Goal: Transaction & Acquisition: Purchase product/service

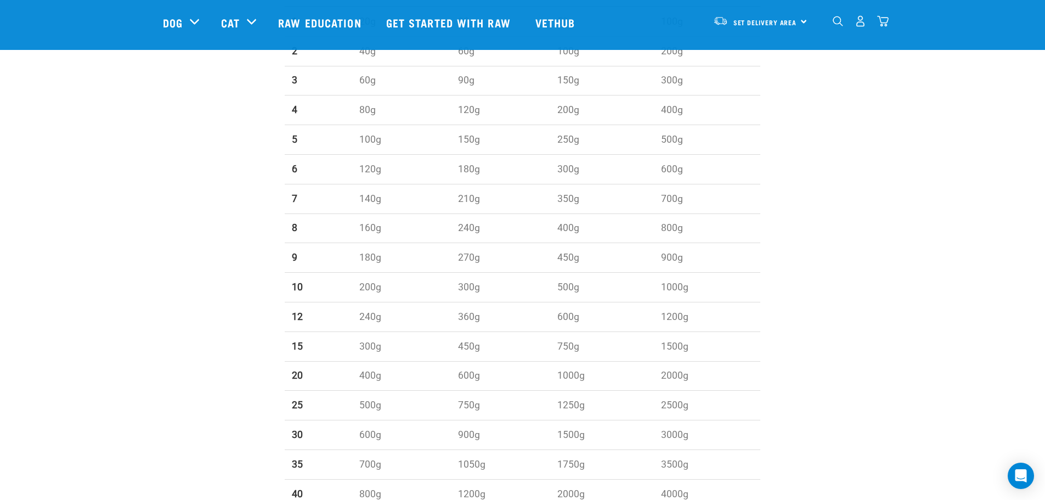
scroll to position [549, 0]
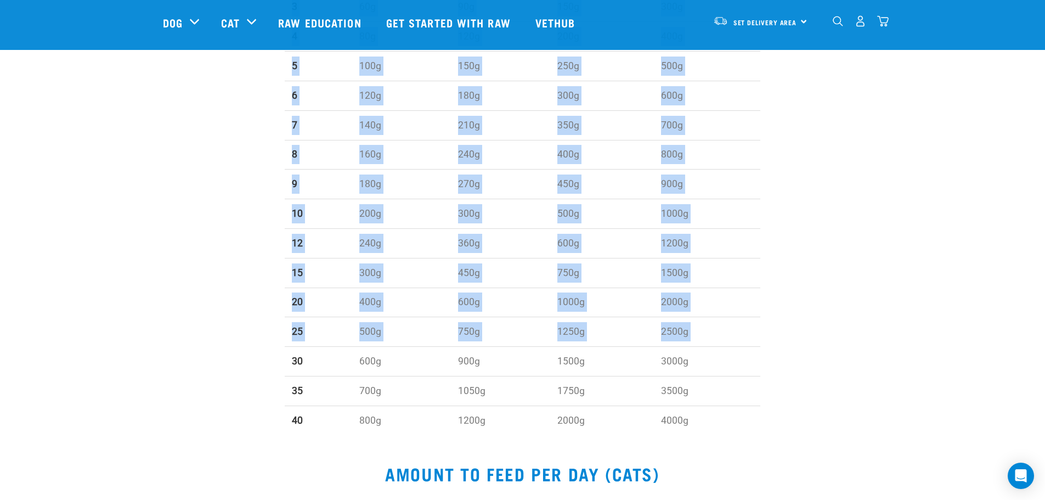
drag, startPoint x: 286, startPoint y: 365, endPoint x: 792, endPoint y: 360, distance: 506.0
click at [796, 364] on div "WEIGHT (kg) Maintenance (2% of weight) Active (3% of weight) Growing Puppy (5% …" at bounding box center [522, 161] width 733 height 566
click at [838, 352] on div "WEIGHT (kg) Maintenance (2% of weight) Active (3% of weight) Growing Puppy (5% …" at bounding box center [522, 161] width 733 height 566
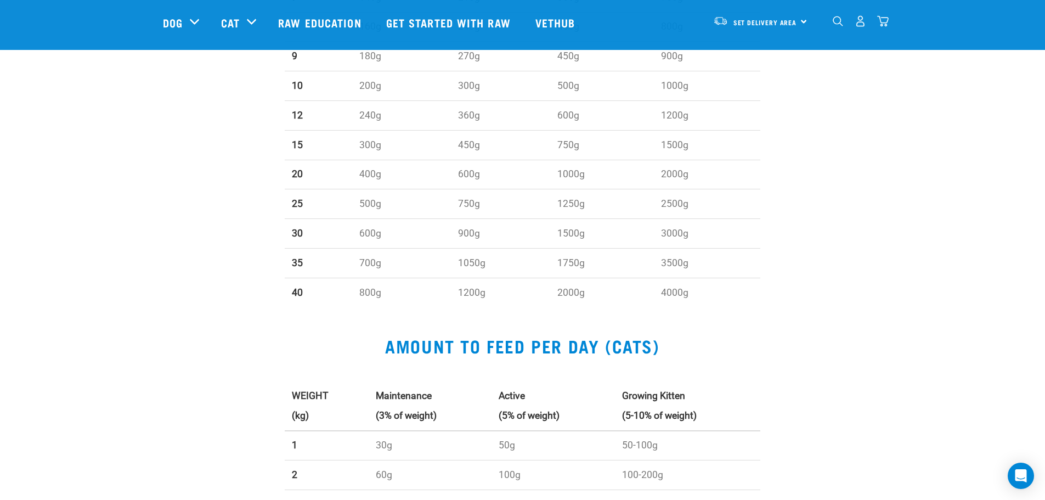
scroll to position [659, 0]
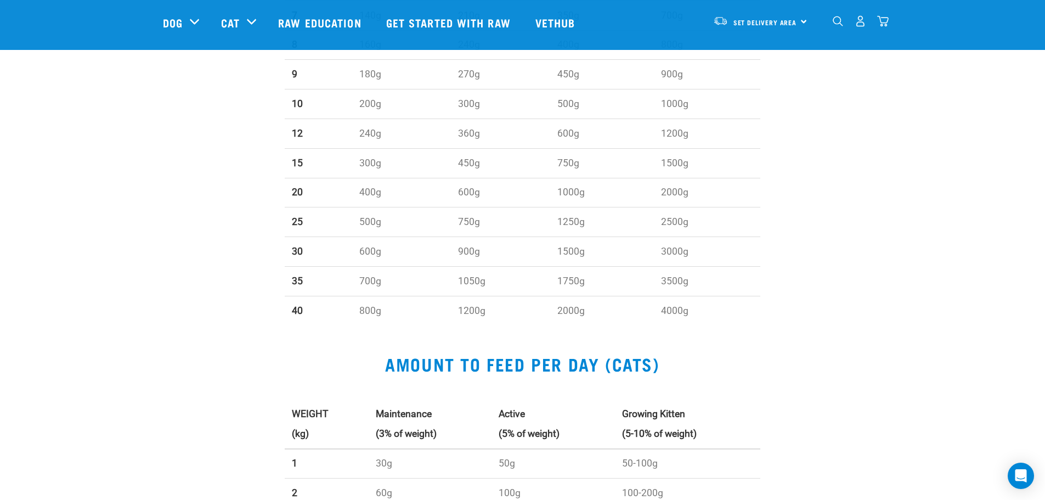
click at [408, 30] on link "Get started with Raw" at bounding box center [449, 23] width 149 height 44
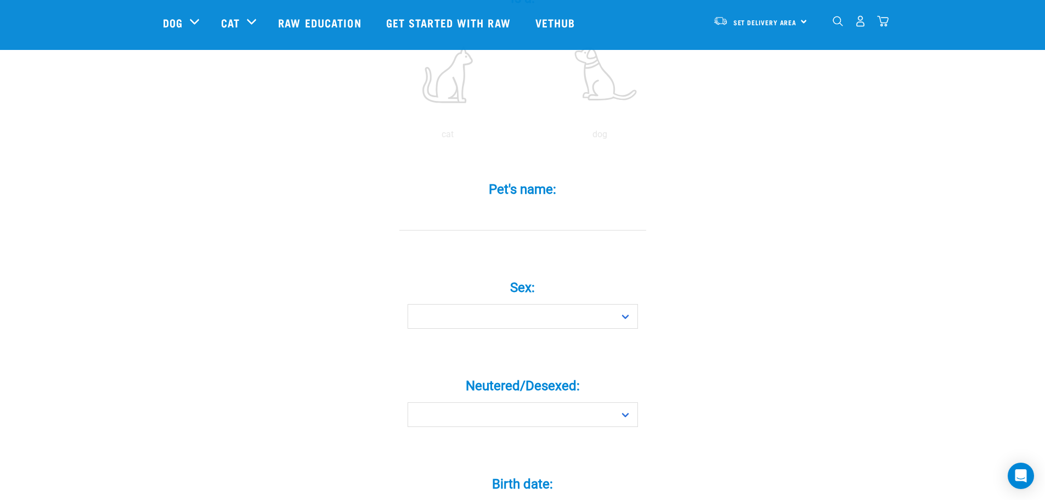
scroll to position [274, 0]
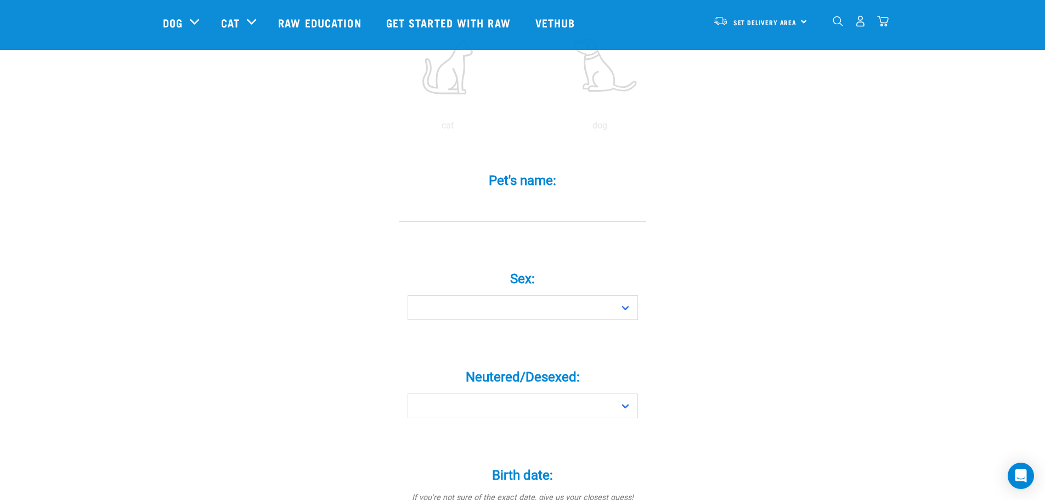
click at [616, 87] on label at bounding box center [600, 65] width 148 height 93
click at [524, 128] on input "radio" at bounding box center [524, 128] width 0 height 0
click at [619, 295] on select "Boy Girl" at bounding box center [523, 307] width 230 height 25
select select "boy"
click at [408, 295] on select "Boy Girl" at bounding box center [523, 307] width 230 height 25
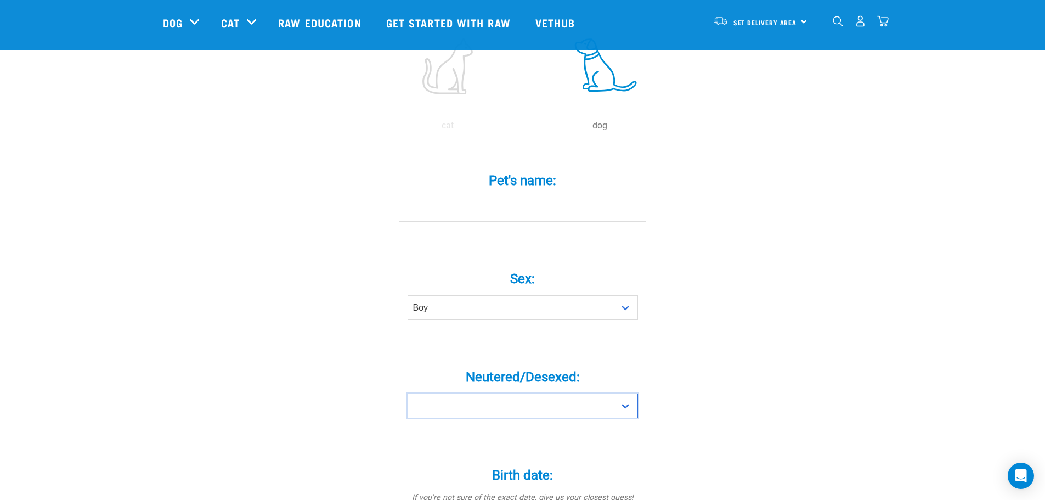
click at [601, 393] on select "Yes No" at bounding box center [523, 405] width 230 height 25
select select "yes"
click at [408, 393] on select "Yes No" at bounding box center [523, 405] width 230 height 25
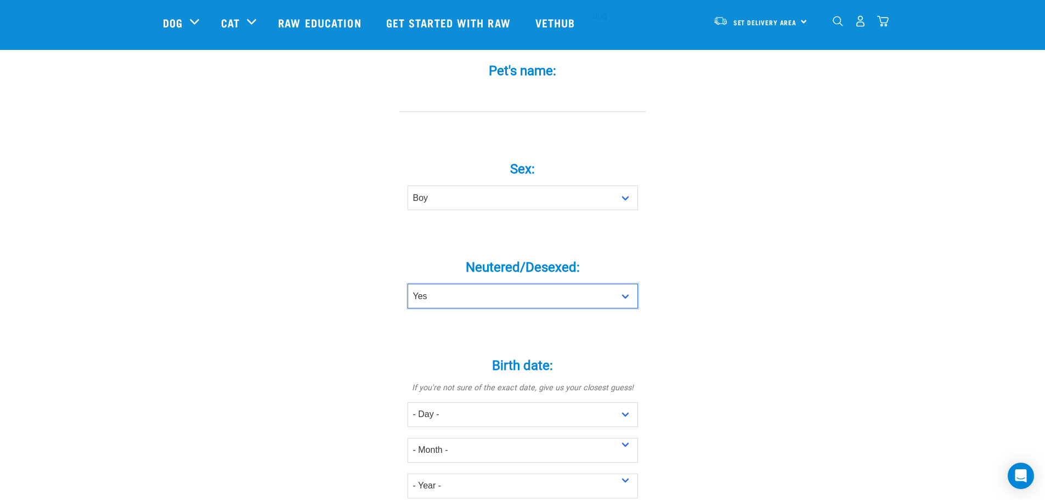
scroll to position [439, 0]
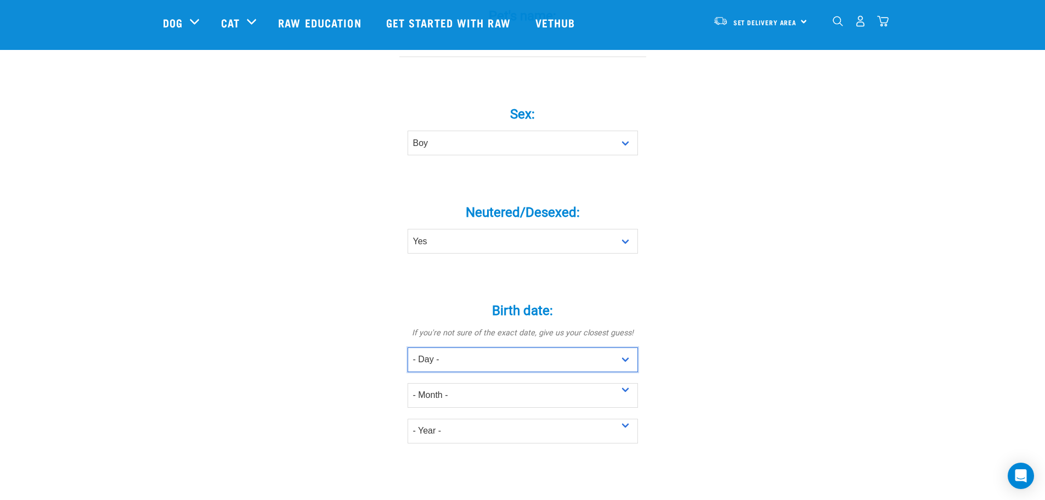
click at [630, 347] on select "- Day - 1 2 3 4 5 6 7 8 9 10 11 12 13 14 15 16 17 18 19 20 21 22 23 24 25 26 27" at bounding box center [523, 359] width 230 height 25
select select "21"
click at [408, 347] on select "- Day - 1 2 3 4 5 6 7 8 9 10 11 12 13 14 15 16 17 18 19 20 21 22 23 24 25 26 27" at bounding box center [523, 359] width 230 height 25
click at [577, 383] on select "- Month - January February March April May June July August September October N…" at bounding box center [523, 395] width 230 height 25
select select "August"
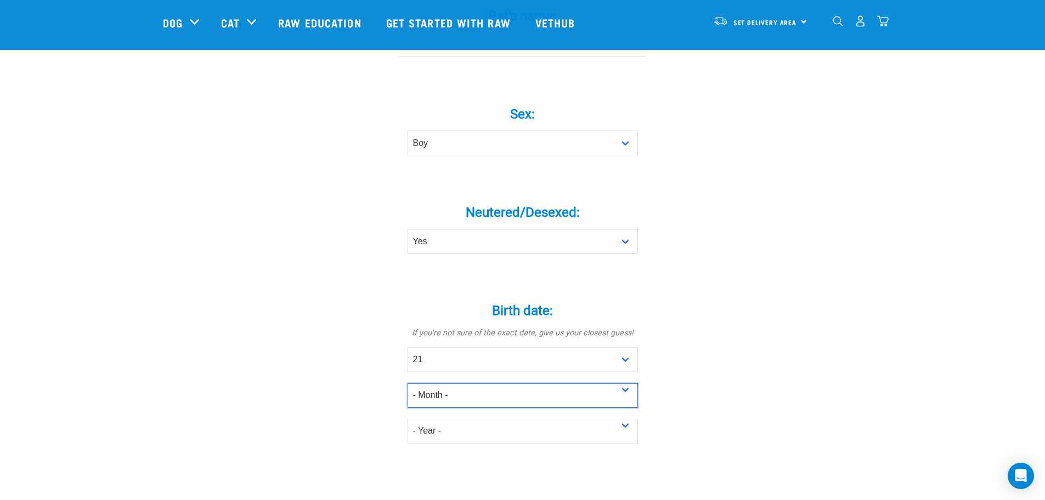
click at [408, 383] on select "- Month - January February March April May June July August September October N…" at bounding box center [523, 395] width 230 height 25
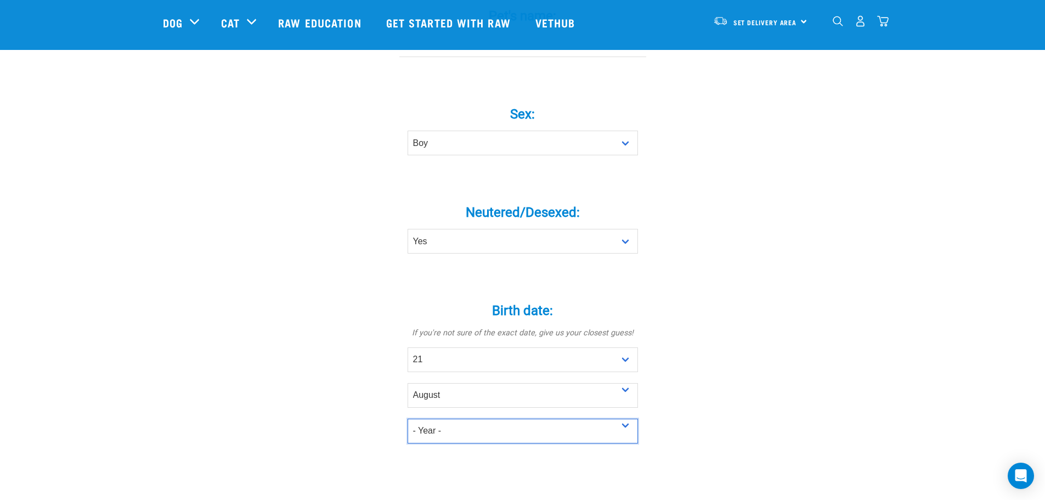
click at [536, 419] on select "- Year - 2025 2024 2023 2022 2021 2020 2019 2018 2017 2016 2015 2014 2013 2012" at bounding box center [523, 431] width 230 height 25
select select "2024"
click at [408, 419] on select "- Year - 2025 2024 2023 2022 2021 2020 2019 2018 2017 2016 2015 2014 2013 2012" at bounding box center [523, 431] width 230 height 25
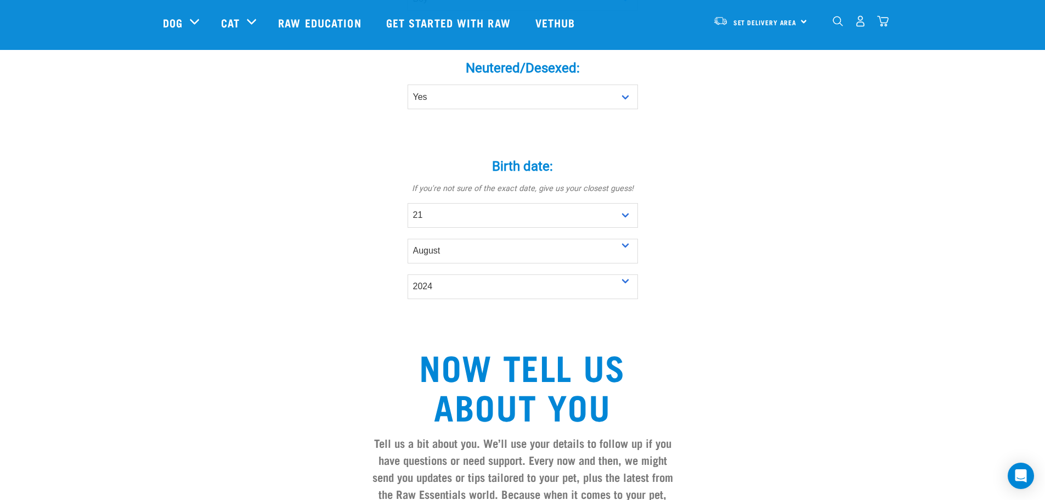
scroll to position [384, 0]
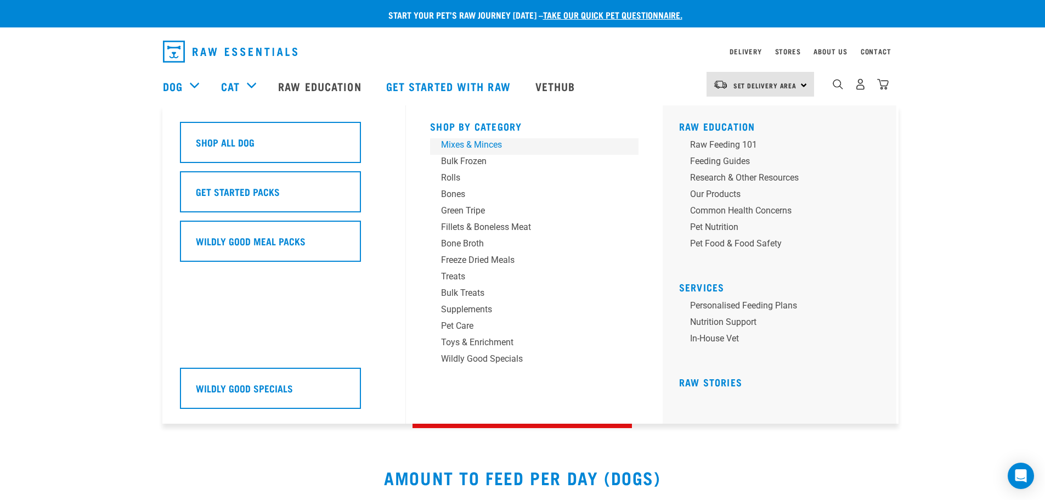
click at [455, 149] on div "Mixes & Minces" at bounding box center [526, 144] width 171 height 13
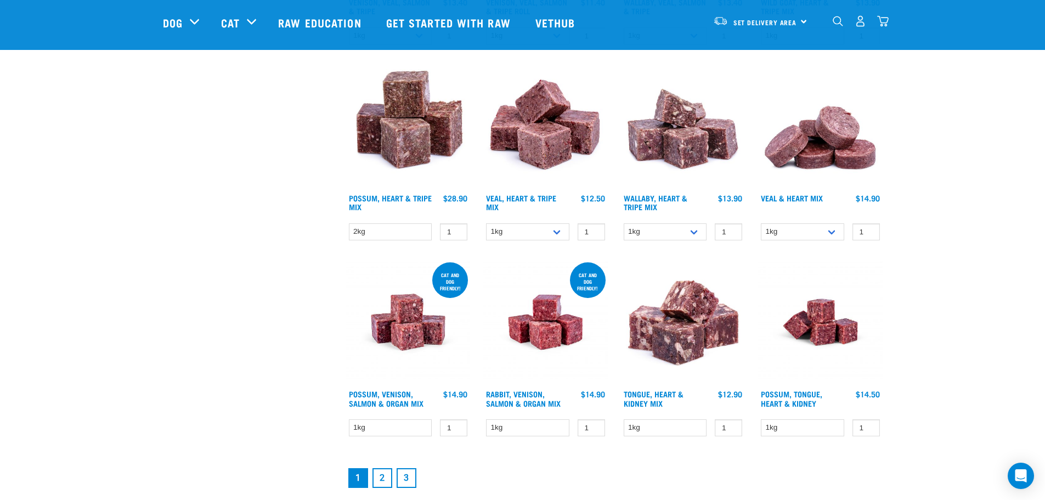
scroll to position [1317, 0]
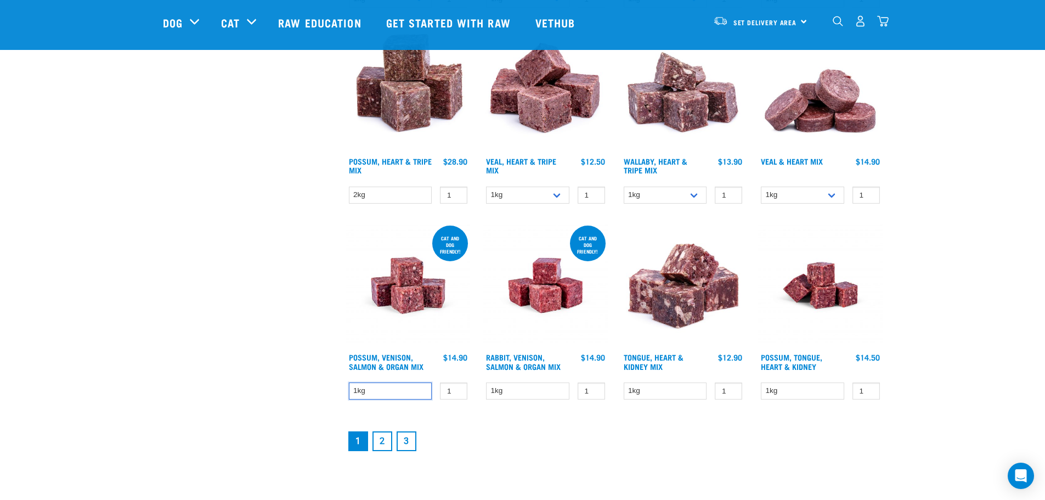
click at [413, 395] on select "1kg" at bounding box center [390, 390] width 83 height 17
click at [539, 389] on select "1kg" at bounding box center [527, 390] width 83 height 17
click at [556, 390] on select "1kg" at bounding box center [527, 390] width 83 height 17
click at [594, 388] on input "2" at bounding box center [591, 390] width 27 height 17
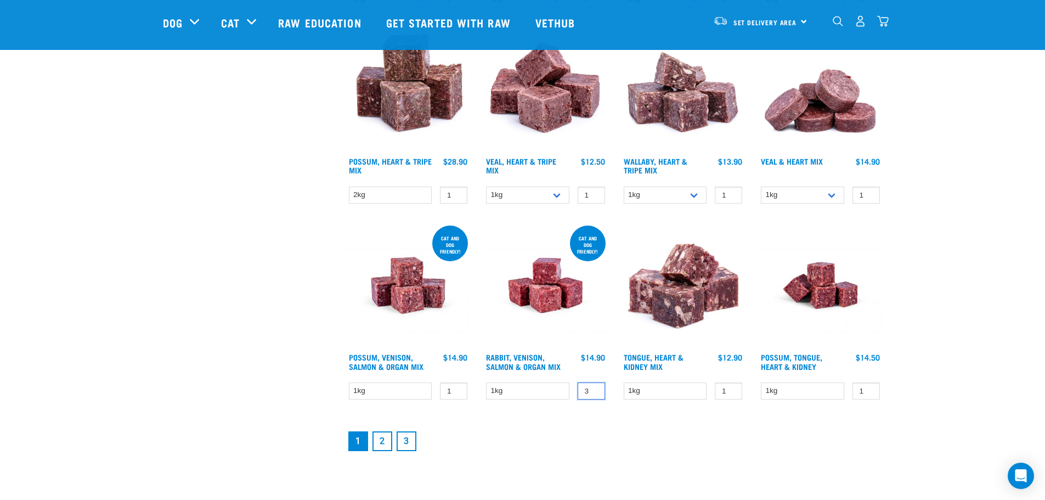
click at [594, 388] on input "3" at bounding box center [591, 390] width 27 height 17
click at [594, 388] on input "4" at bounding box center [591, 390] width 27 height 17
click at [594, 388] on input "5" at bounding box center [591, 390] width 27 height 17
click at [594, 388] on input "6" at bounding box center [591, 390] width 27 height 17
click at [594, 388] on input "7" at bounding box center [591, 390] width 27 height 17
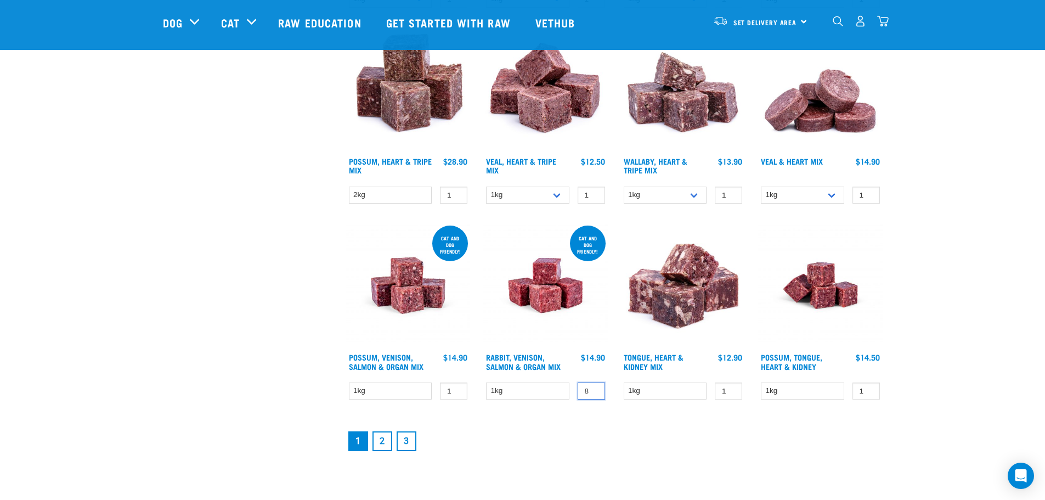
click at [594, 388] on input "8" at bounding box center [591, 390] width 27 height 17
click at [594, 388] on input "9" at bounding box center [591, 390] width 27 height 17
type input "10"
click at [594, 388] on input "10" at bounding box center [591, 390] width 27 height 17
click at [526, 308] on img at bounding box center [545, 285] width 125 height 125
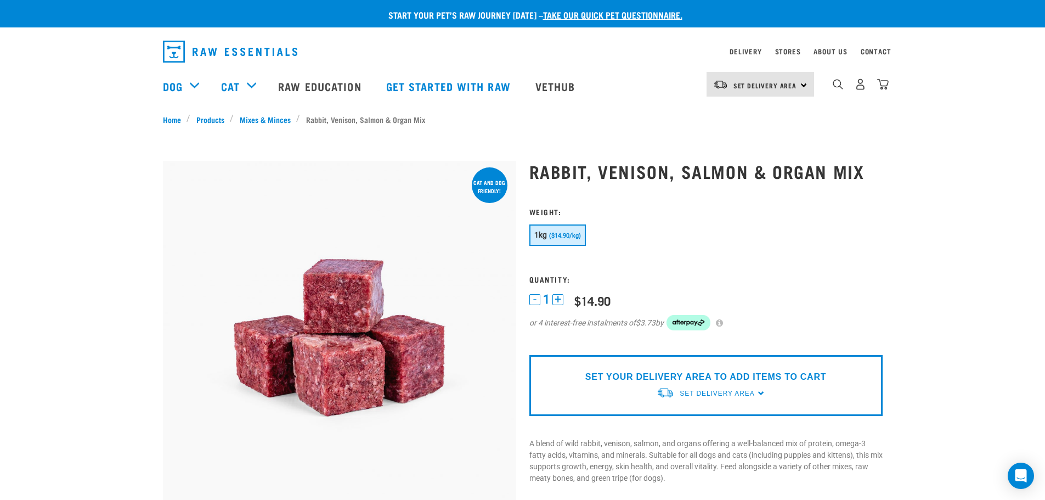
click at [247, 115] on link "Mixes & Minces" at bounding box center [265, 120] width 63 height 12
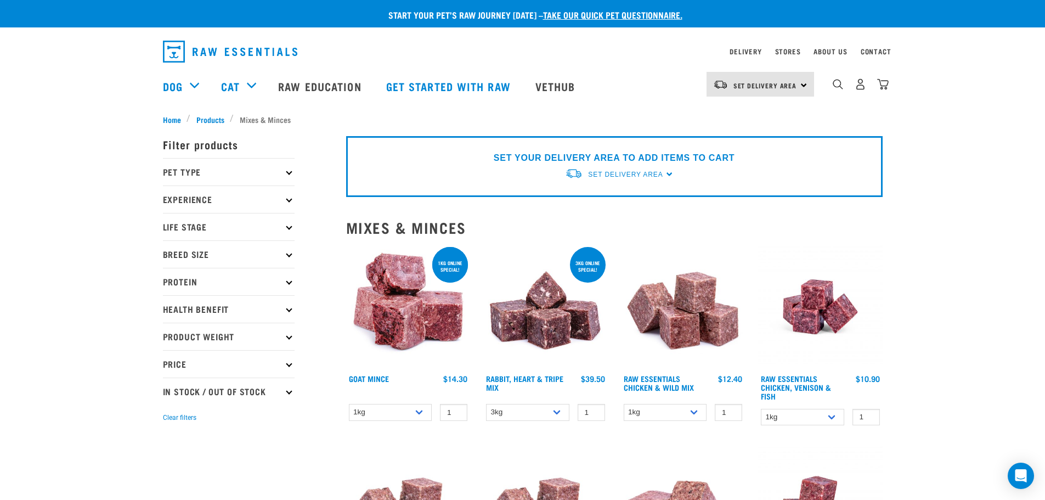
click at [291, 175] on p "Pet Type" at bounding box center [229, 171] width 132 height 27
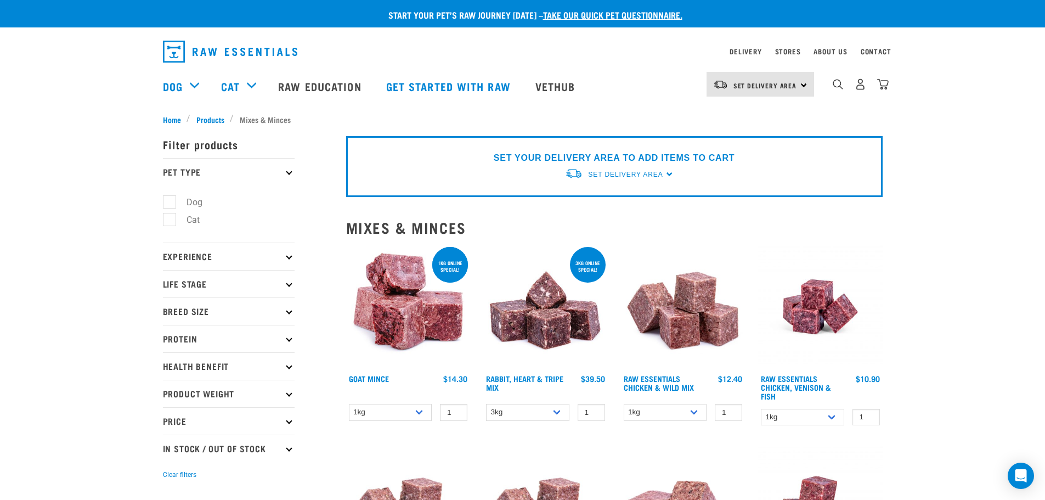
click at [192, 204] on label "Dog" at bounding box center [188, 202] width 38 height 14
click at [170, 204] on input "Dog" at bounding box center [166, 199] width 7 height 7
checkbox input "true"
click at [241, 263] on p "Experience" at bounding box center [229, 256] width 132 height 27
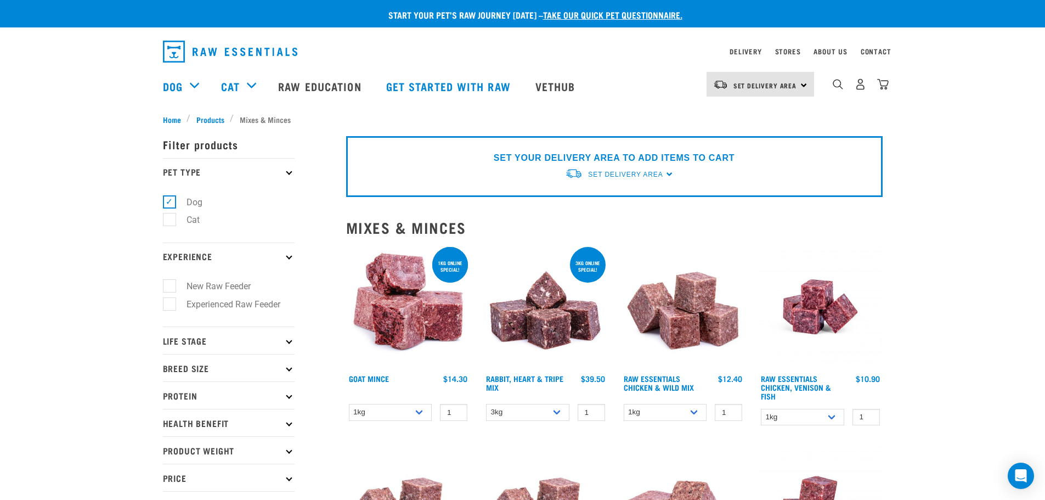
click at [226, 287] on label "New Raw Feeder" at bounding box center [212, 286] width 86 height 14
click at [170, 287] on input "New Raw Feeder" at bounding box center [166, 284] width 7 height 7
checkbox input "true"
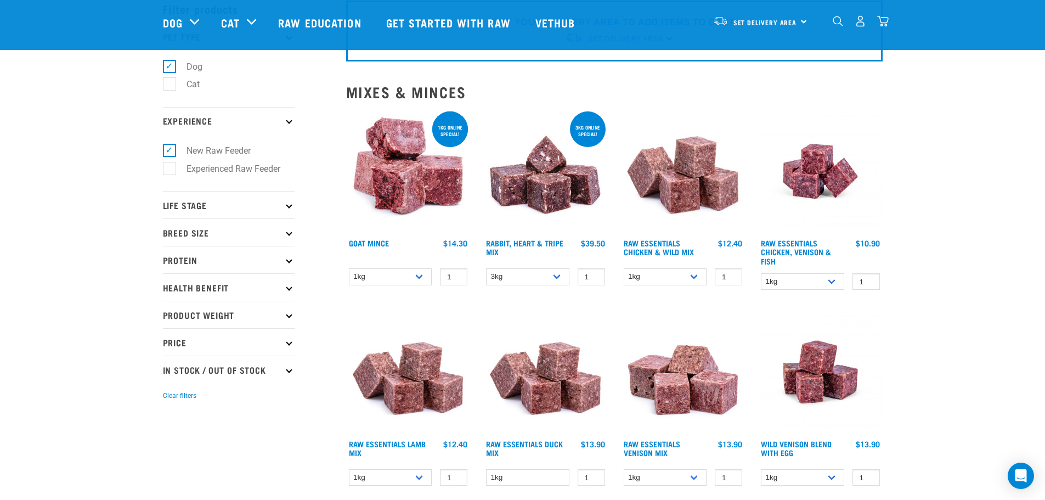
click at [283, 234] on p "Breed Size" at bounding box center [229, 231] width 132 height 27
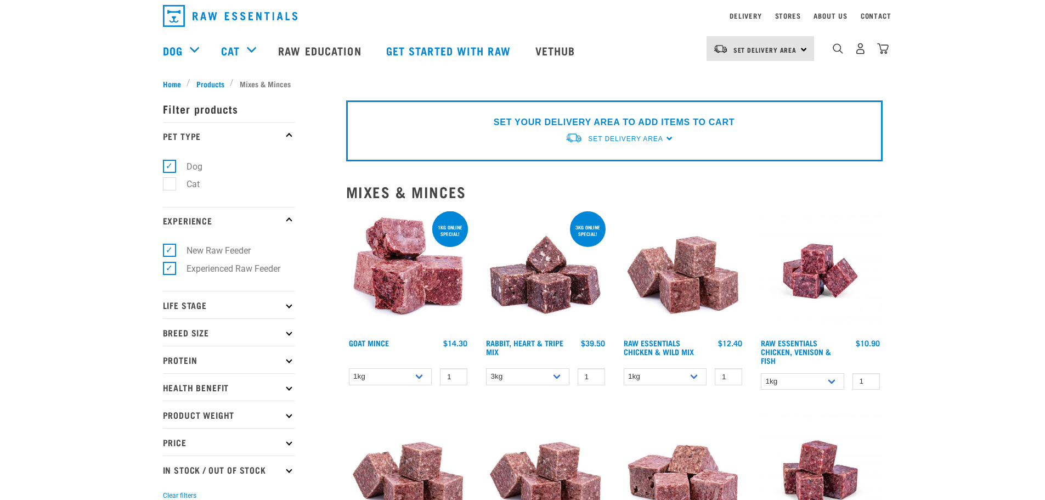
scroll to position [55, 0]
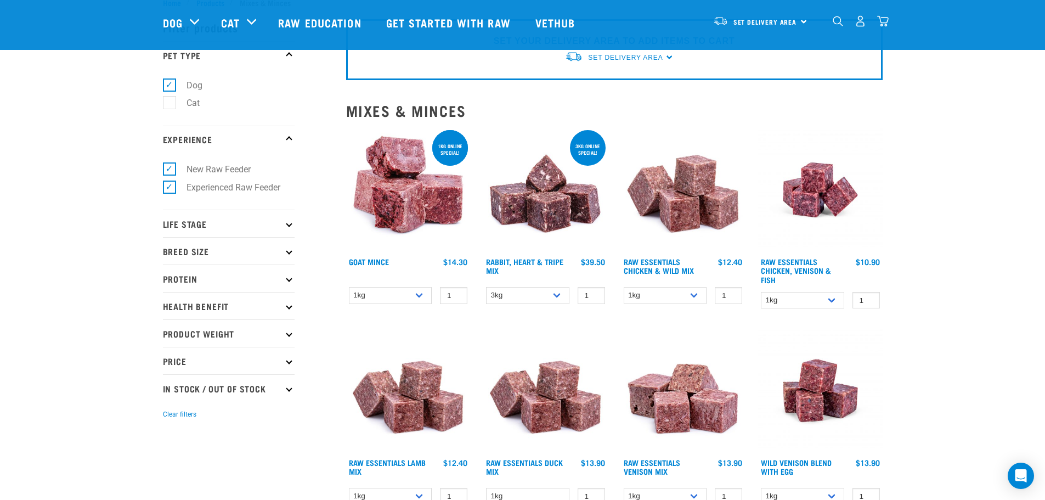
scroll to position [55, 0]
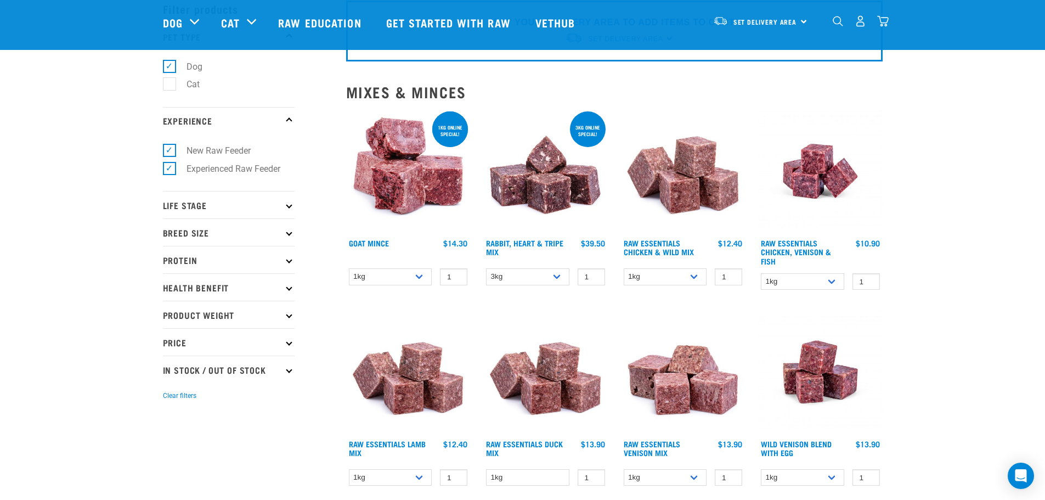
click at [169, 170] on label "Experienced Raw Feeder" at bounding box center [227, 169] width 116 height 14
click at [169, 170] on input "Experienced Raw Feeder" at bounding box center [166, 166] width 7 height 7
checkbox input "false"
click at [284, 209] on p "Life Stage" at bounding box center [229, 204] width 132 height 27
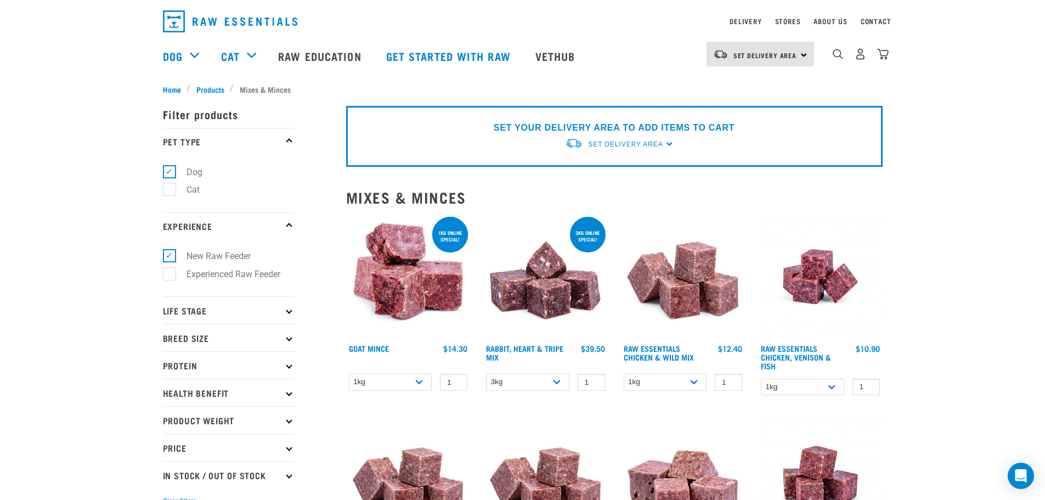
scroll to position [55, 0]
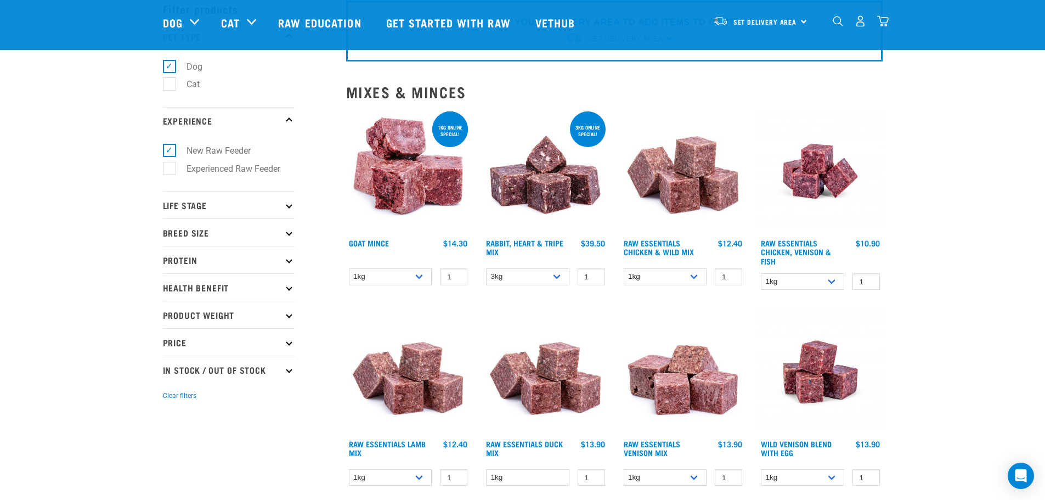
click at [282, 235] on p "Breed Size" at bounding box center [229, 231] width 132 height 27
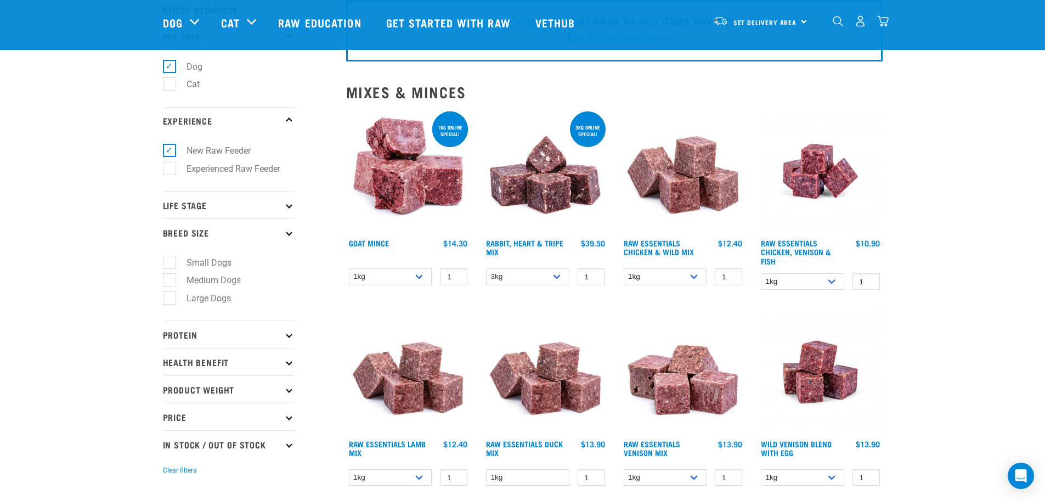
click at [175, 302] on label "Large Dogs" at bounding box center [202, 298] width 66 height 14
click at [170, 300] on input "Large Dogs" at bounding box center [166, 296] width 7 height 7
checkbox input "true"
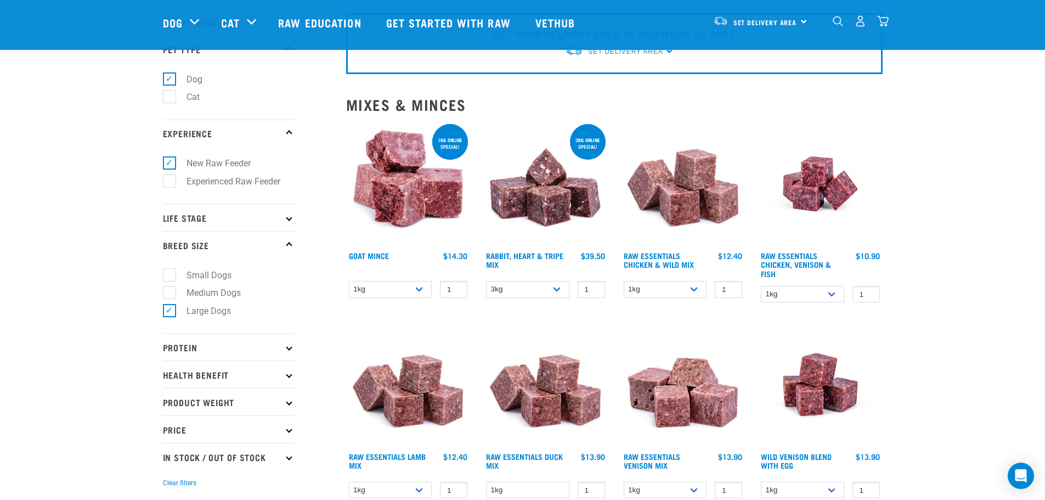
scroll to position [55, 0]
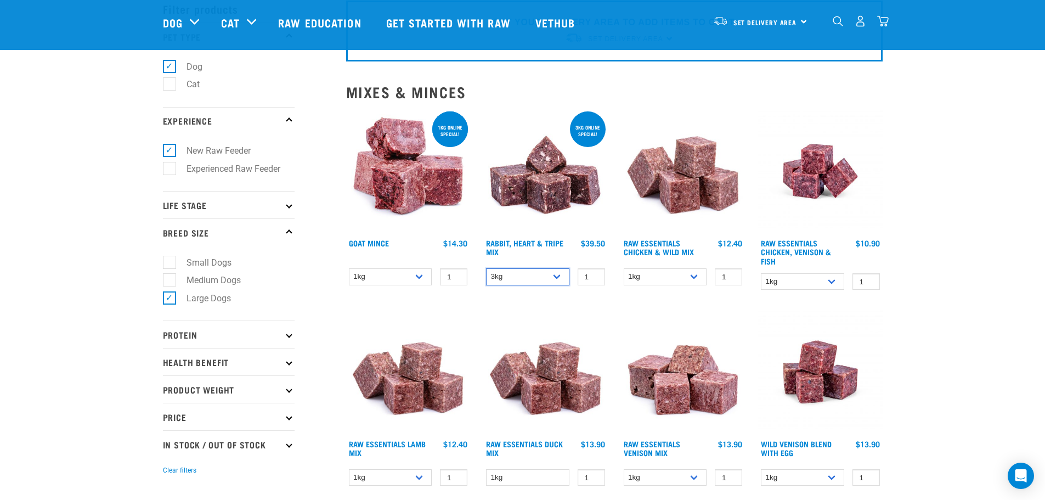
click at [554, 279] on select "3kg 1kg" at bounding box center [527, 276] width 83 height 17
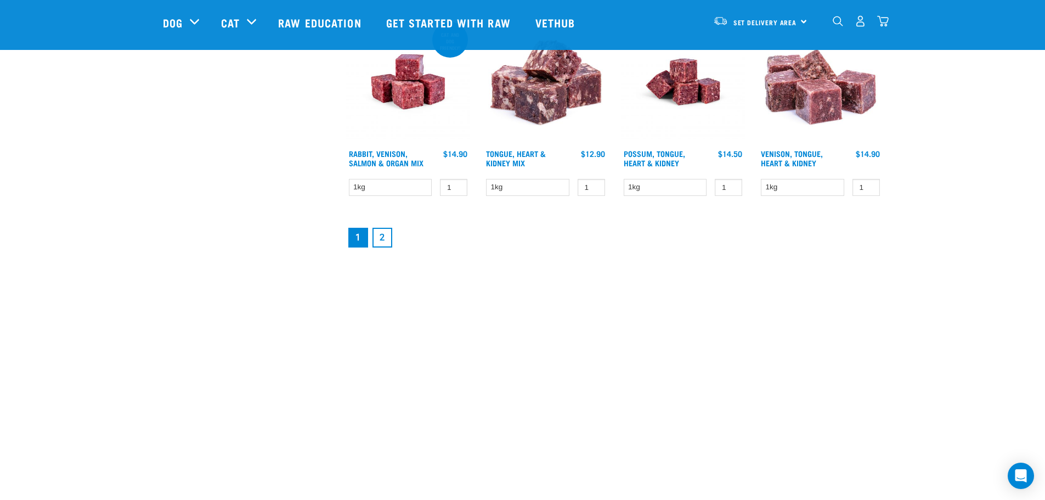
scroll to position [1591, 0]
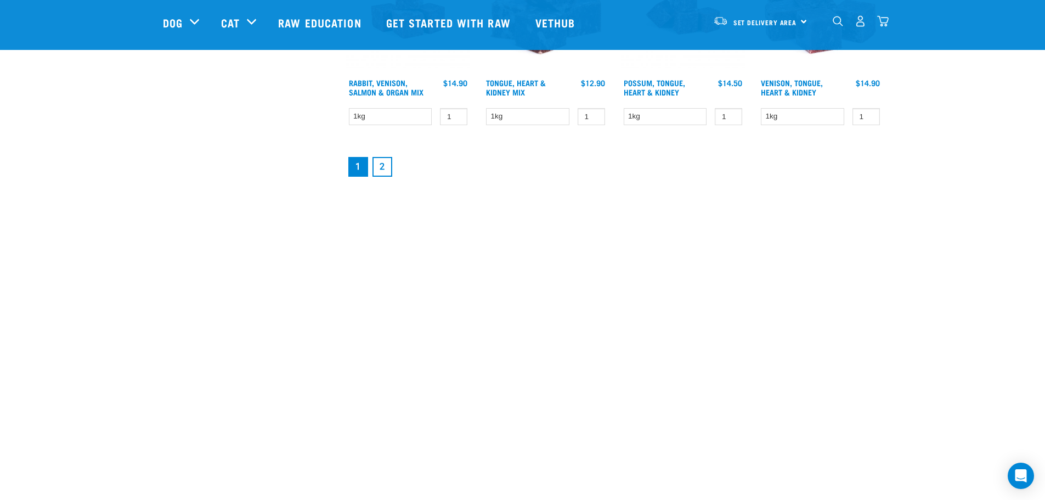
click at [384, 176] on link "2" at bounding box center [383, 167] width 20 height 20
